Goal: Check status: Check status

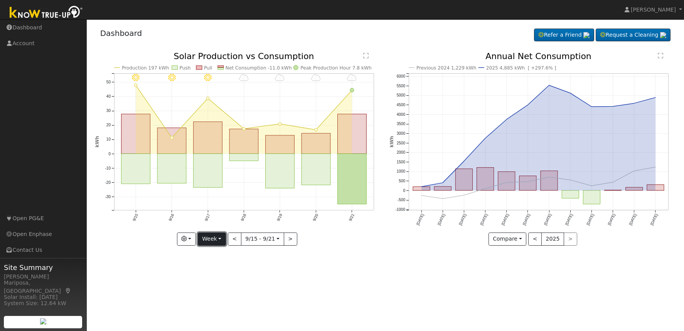
click at [222, 241] on button "Week" at bounding box center [212, 238] width 28 height 13
click at [220, 272] on link "Month" at bounding box center [225, 276] width 54 height 11
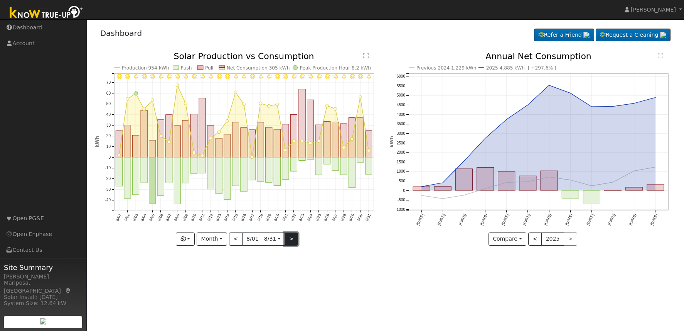
click at [288, 240] on button ">" at bounding box center [292, 238] width 14 height 13
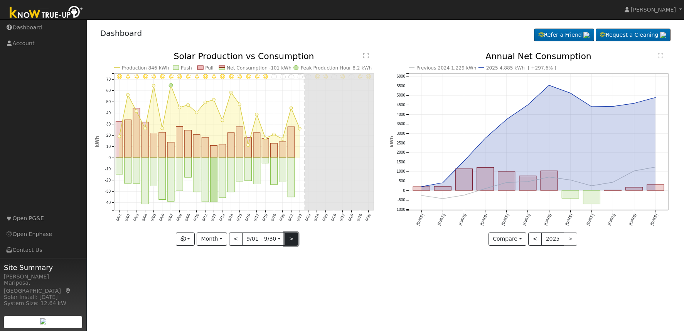
click at [294, 235] on button ">" at bounding box center [292, 238] width 14 height 13
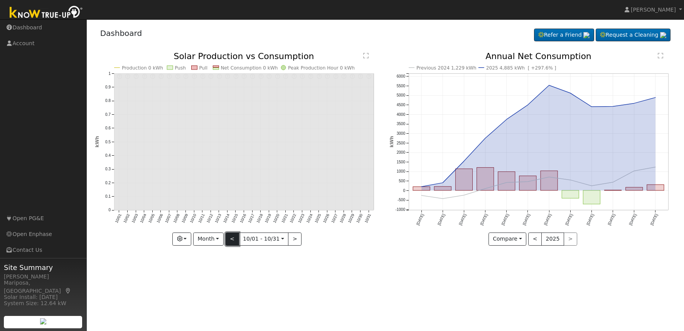
click at [236, 233] on button "<" at bounding box center [233, 238] width 14 height 13
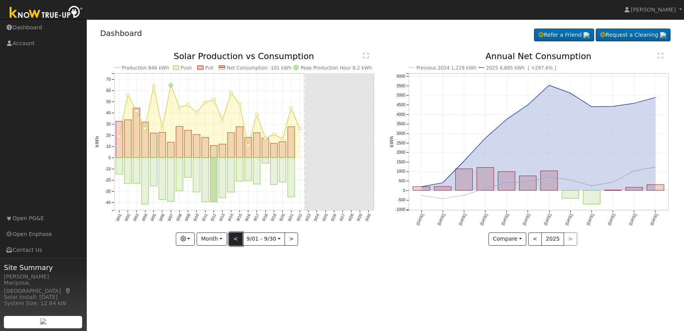
click at [236, 235] on button "<" at bounding box center [236, 238] width 14 height 13
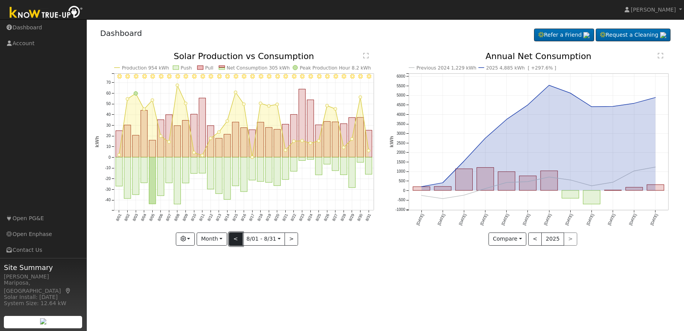
click at [236, 237] on button "<" at bounding box center [236, 238] width 14 height 13
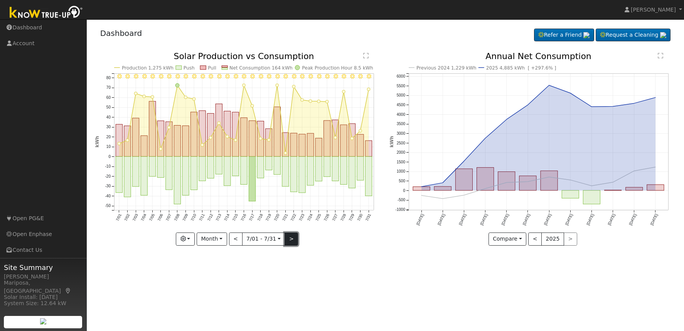
click at [291, 236] on button ">" at bounding box center [292, 238] width 14 height 13
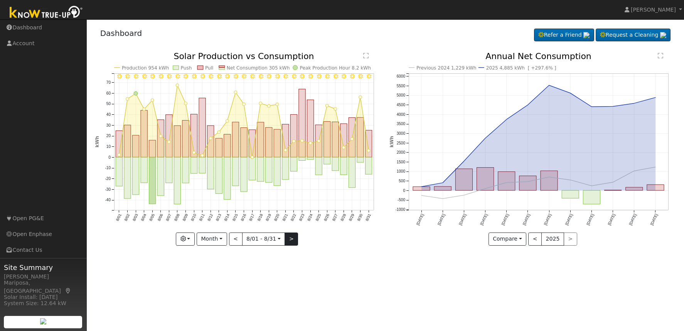
click at [291, 236] on div at bounding box center [238, 148] width 287 height 193
click at [291, 236] on button ">" at bounding box center [292, 238] width 14 height 13
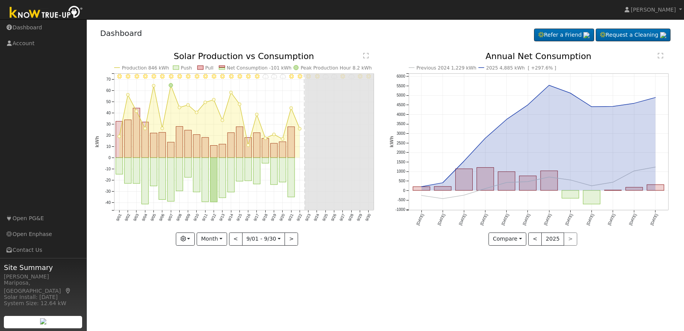
click at [565, 237] on div "< 2025 >" at bounding box center [552, 238] width 49 height 13
click at [221, 239] on button "Month" at bounding box center [212, 238] width 30 height 13
click at [218, 282] on link "Year" at bounding box center [224, 287] width 54 height 11
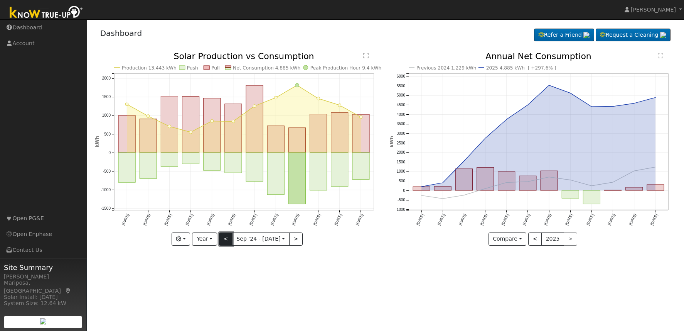
click at [226, 239] on button "<" at bounding box center [226, 238] width 14 height 13
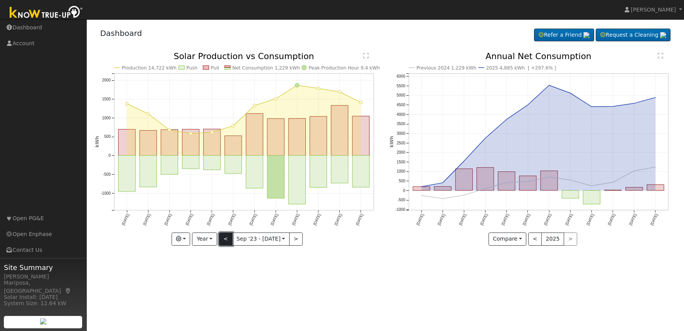
click at [226, 239] on button "<" at bounding box center [226, 238] width 14 height 13
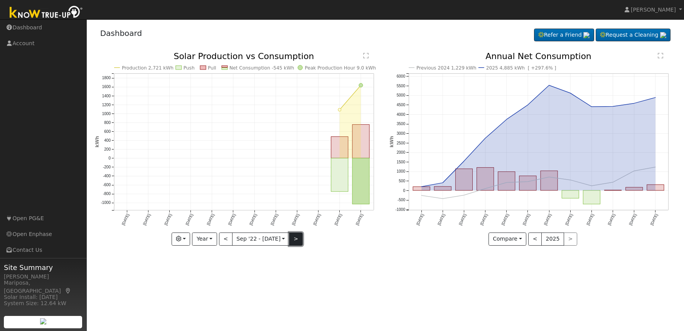
click at [298, 237] on button ">" at bounding box center [296, 238] width 14 height 13
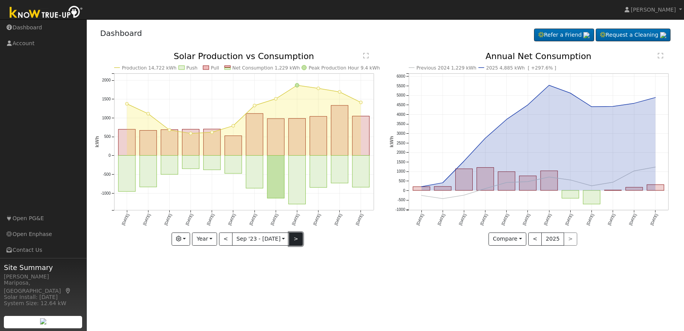
click at [298, 237] on button ">" at bounding box center [296, 238] width 14 height 13
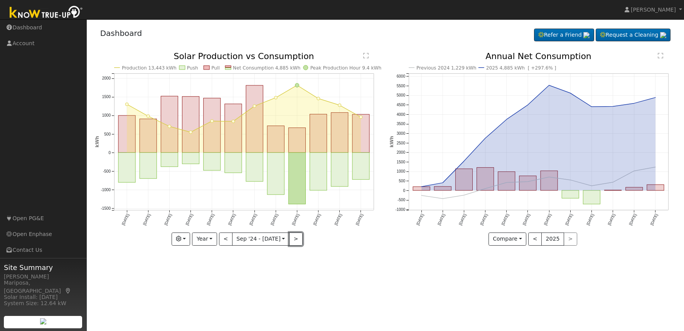
click at [297, 237] on button ">" at bounding box center [296, 238] width 14 height 13
type input "[DATE]"
